Goal: Task Accomplishment & Management: Use online tool/utility

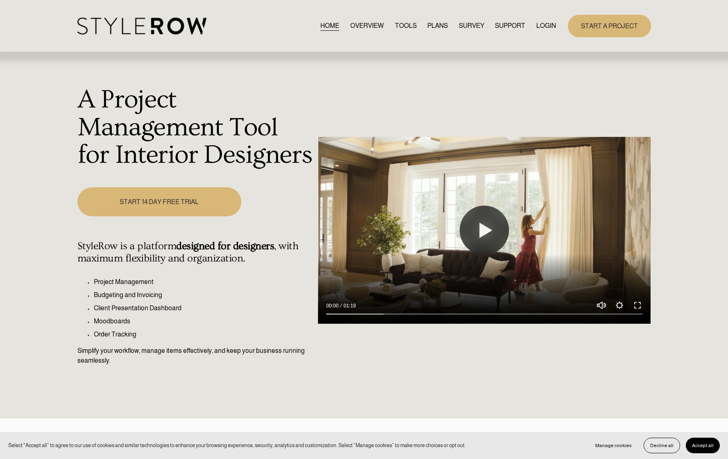
click at [548, 20] on div "HOME OVERVIEW TOOLS PLANS SURVEY SUPPORT QUESTIONS" at bounding box center [316, 26] width 479 height 17
click at [547, 26] on link "LOGIN" at bounding box center [546, 25] width 20 height 11
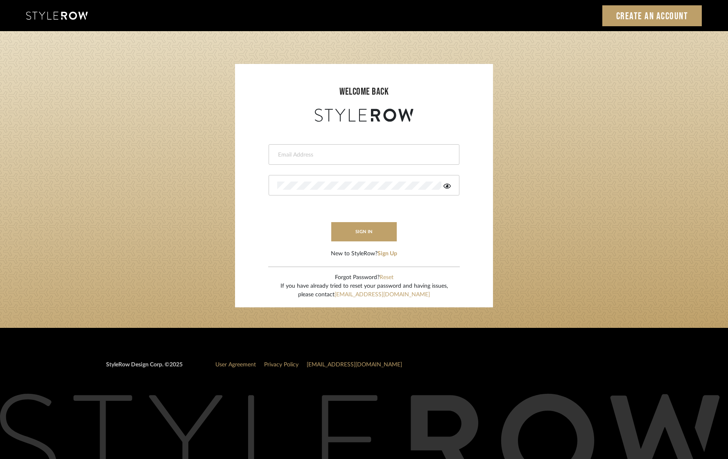
click at [325, 159] on div at bounding box center [364, 154] width 191 height 20
type input "eknight963@gmail.com"
click at [348, 231] on button "sign in" at bounding box center [364, 231] width 66 height 19
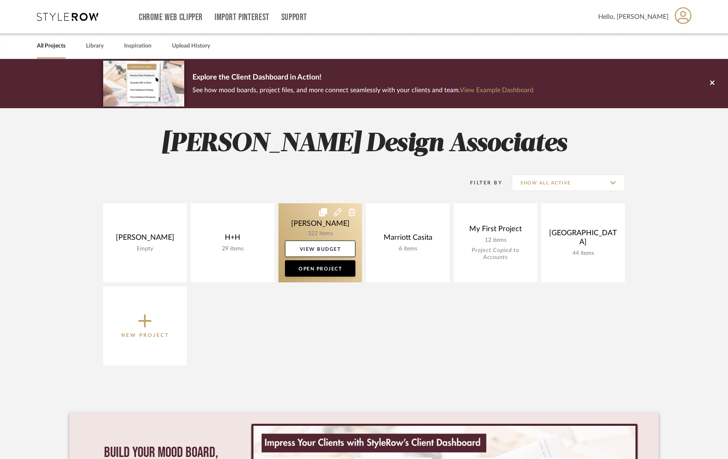
click at [321, 224] on link at bounding box center [320, 242] width 84 height 79
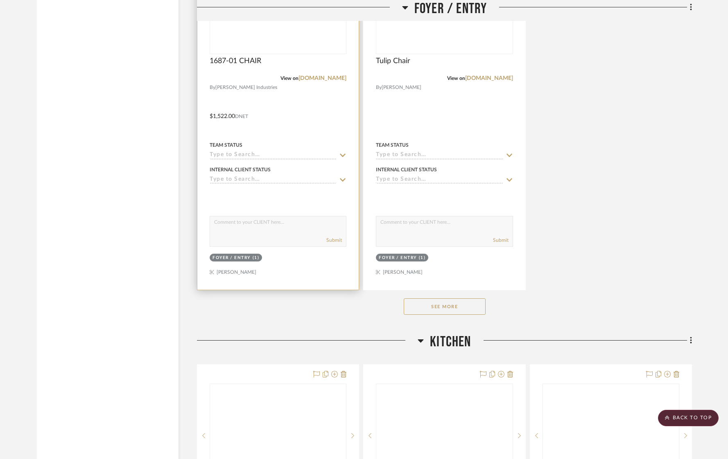
scroll to position [6228, 0]
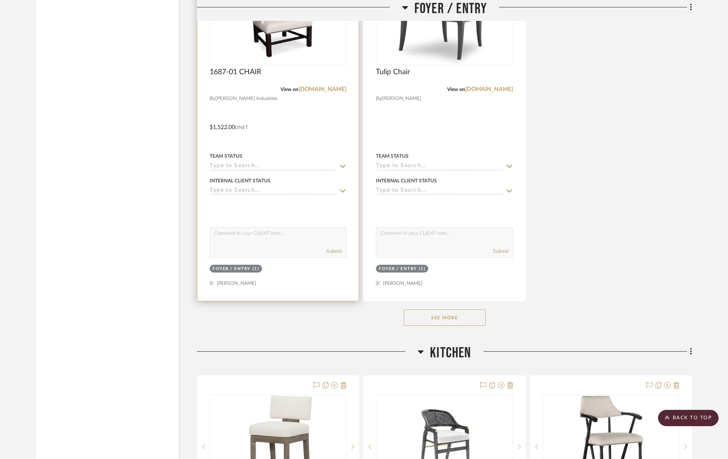
drag, startPoint x: 267, startPoint y: 53, endPoint x: 206, endPoint y: 53, distance: 61.4
click at [247, 87] on div "View on leeindustries.com" at bounding box center [278, 90] width 137 height 7
click at [257, 43] on img "0" at bounding box center [278, 14] width 90 height 102
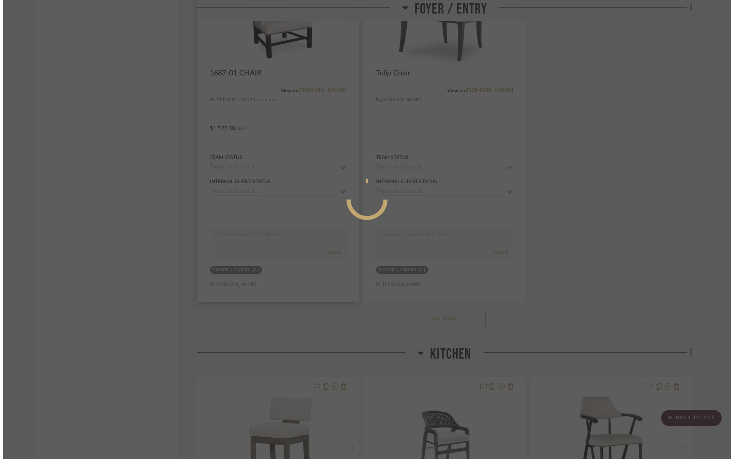
scroll to position [0, 0]
